Goal: Information Seeking & Learning: Learn about a topic

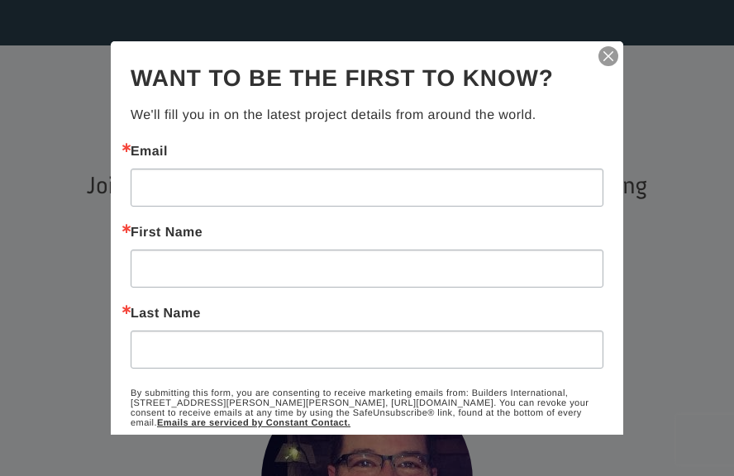
scroll to position [522, 0]
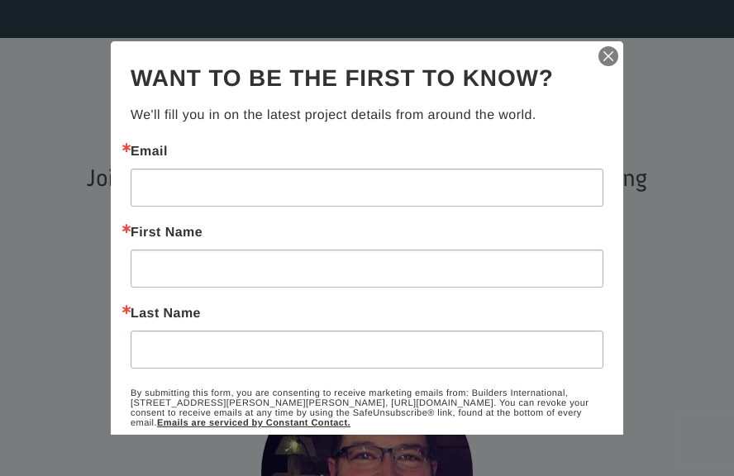
click at [606, 57] on img "button" at bounding box center [607, 56] width 23 height 23
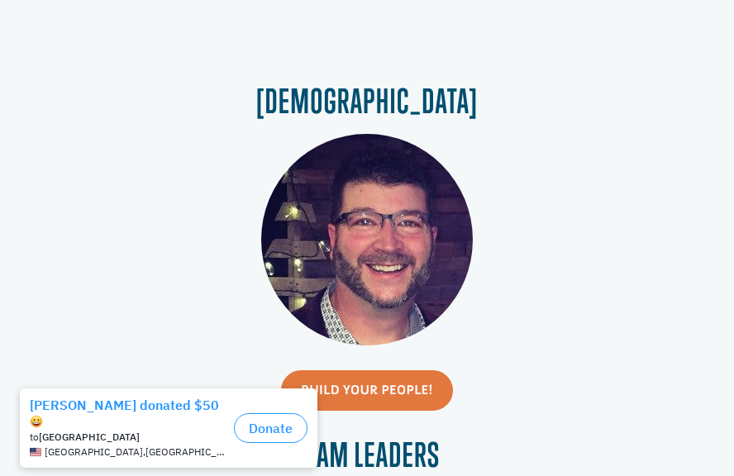
scroll to position [0, 0]
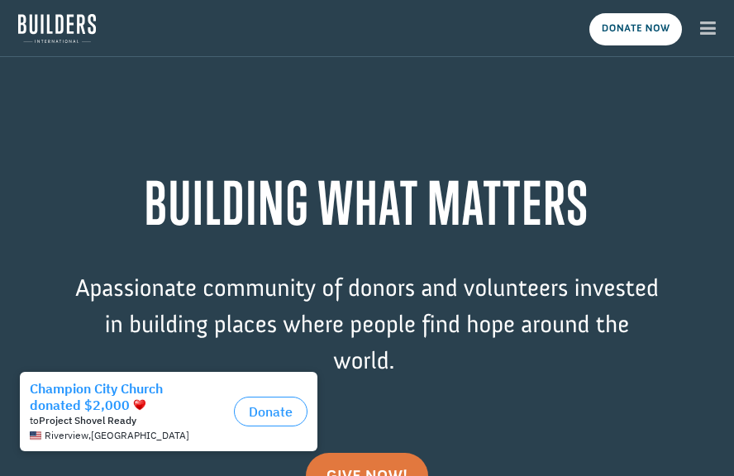
click at [704, 27] on icon "button" at bounding box center [708, 28] width 16 height 18
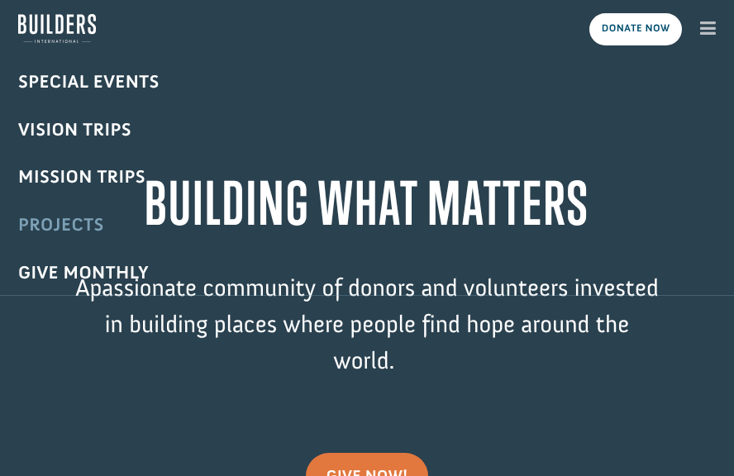
click at [61, 226] on link "Projects" at bounding box center [367, 225] width 734 height 48
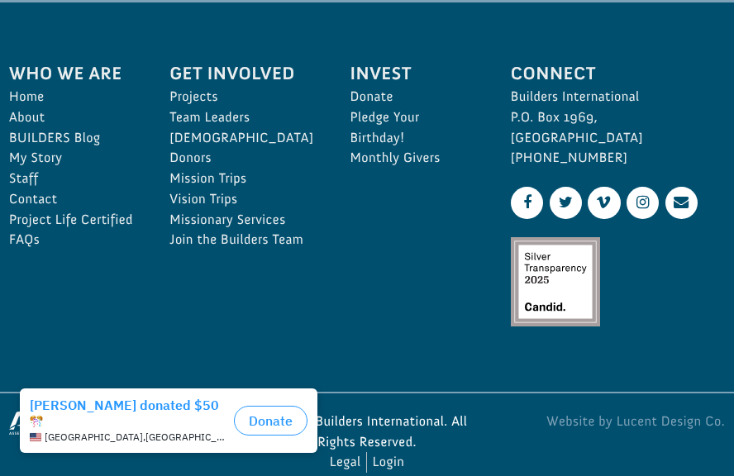
scroll to position [4665, 0]
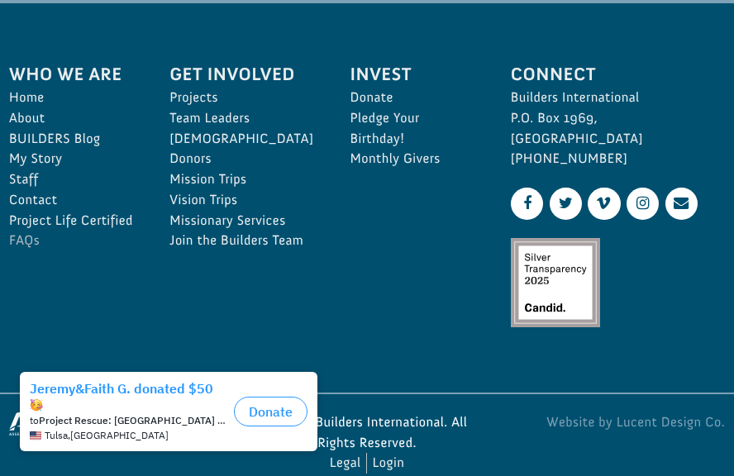
click at [27, 243] on link "FAQs" at bounding box center [71, 240] width 124 height 21
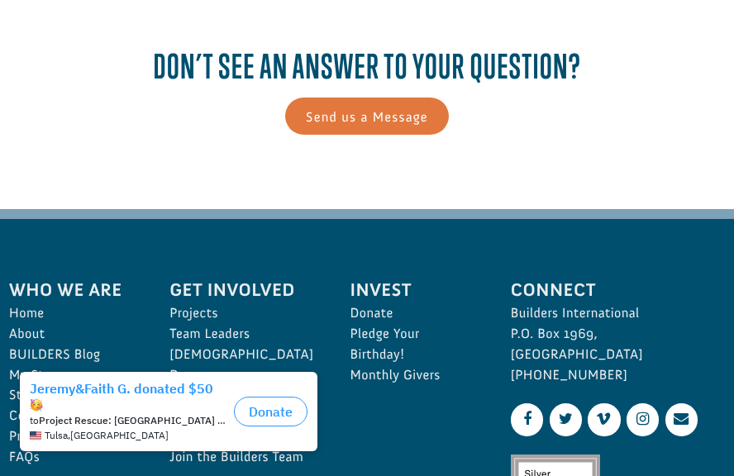
scroll to position [771, 0]
